Goal: Find contact information: Find contact information

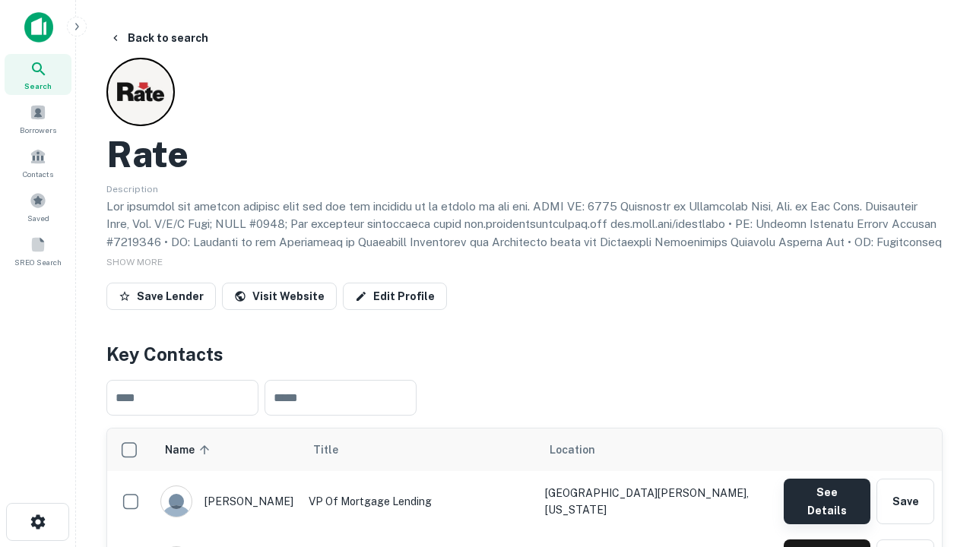
click at [826, 494] on button "See Details" at bounding box center [826, 502] width 87 height 46
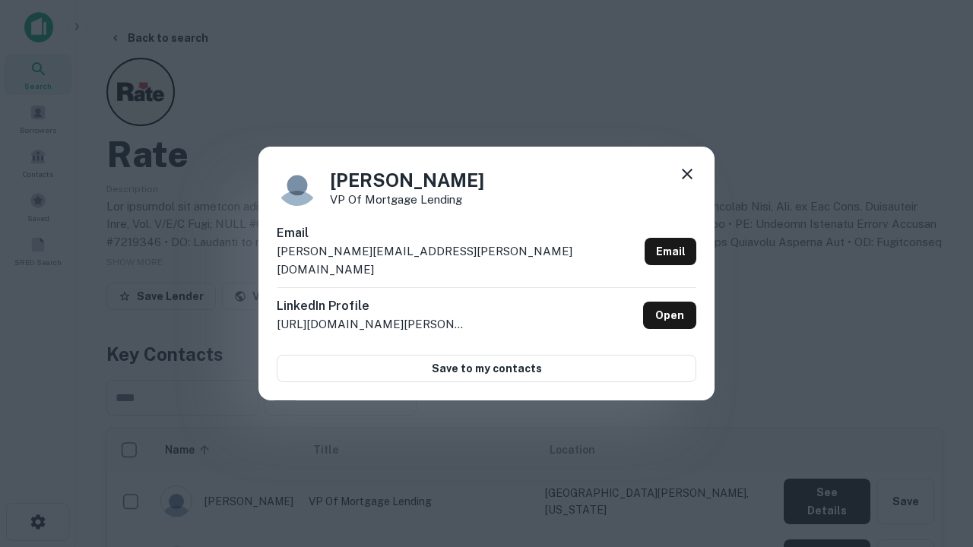
click at [687, 183] on icon at bounding box center [687, 174] width 18 height 18
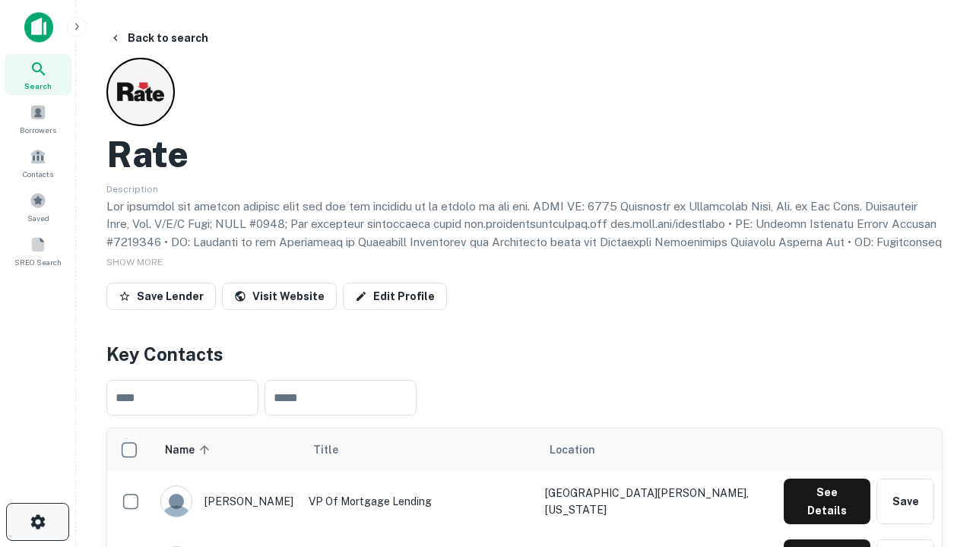
click at [37, 522] on icon "button" at bounding box center [38, 522] width 18 height 18
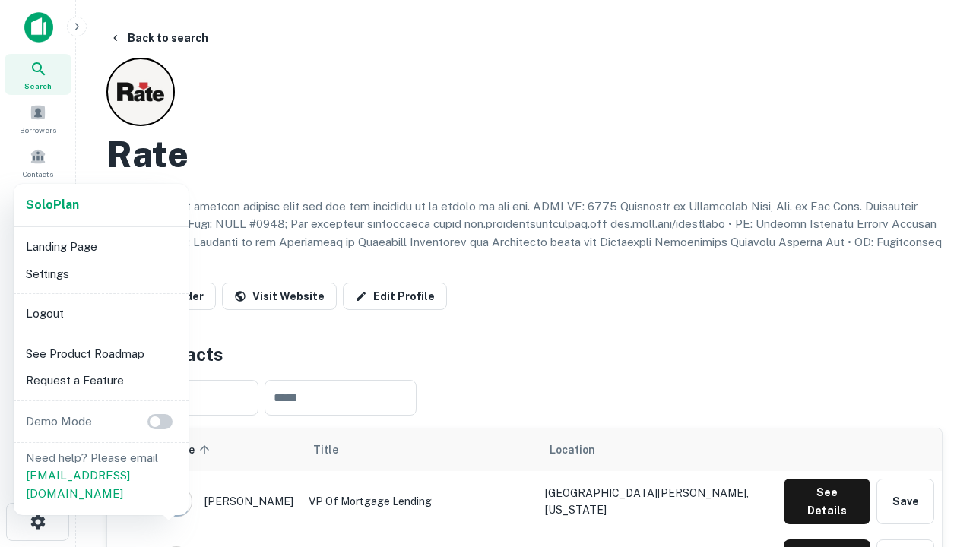
click at [100, 313] on li "Logout" at bounding box center [101, 313] width 163 height 27
